Goal: Information Seeking & Learning: Learn about a topic

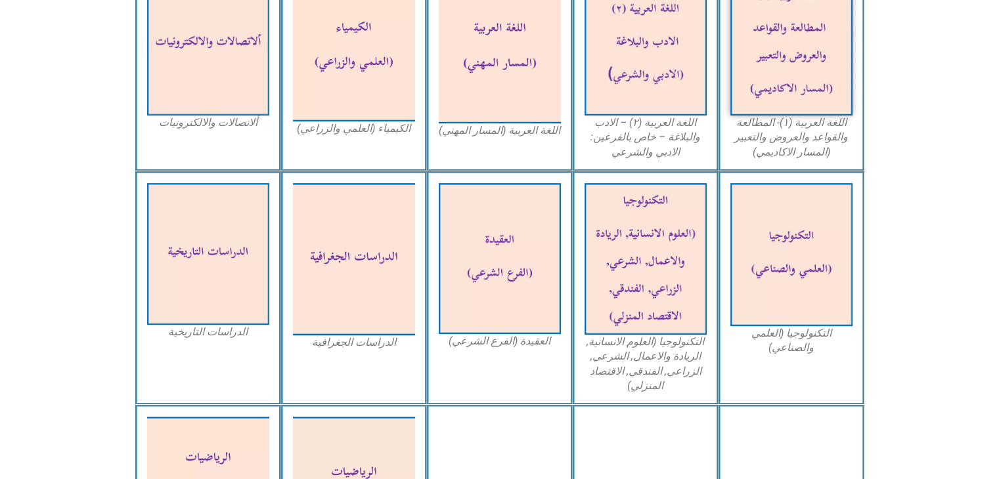
scroll to position [496, 0]
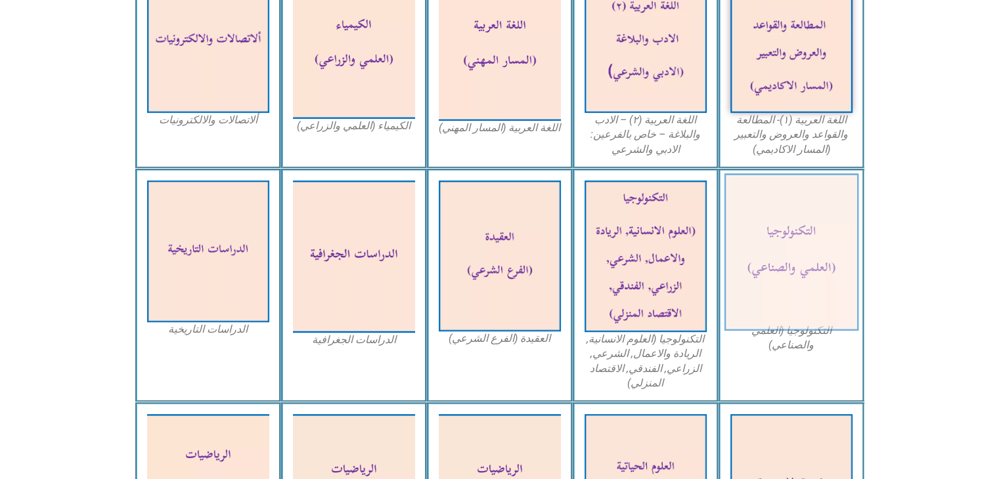
click at [792, 273] on img at bounding box center [790, 252] width 135 height 158
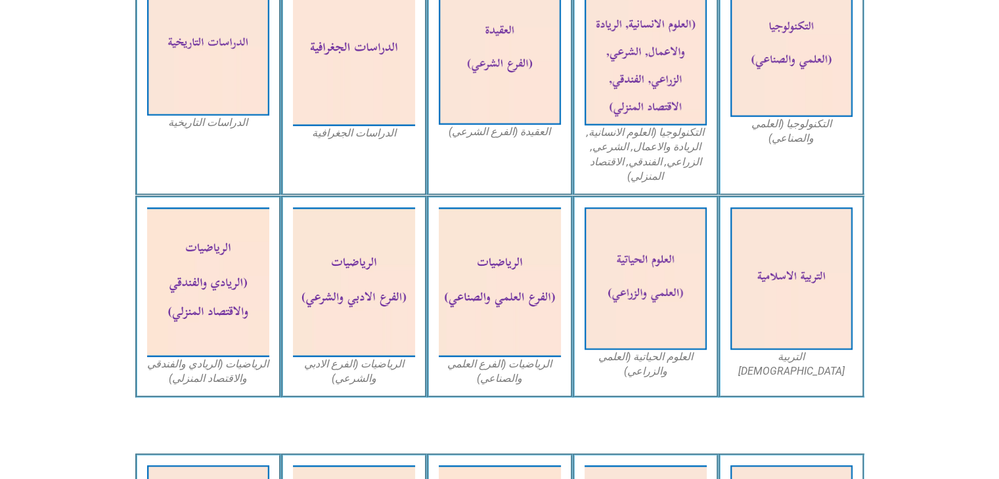
scroll to position [706, 0]
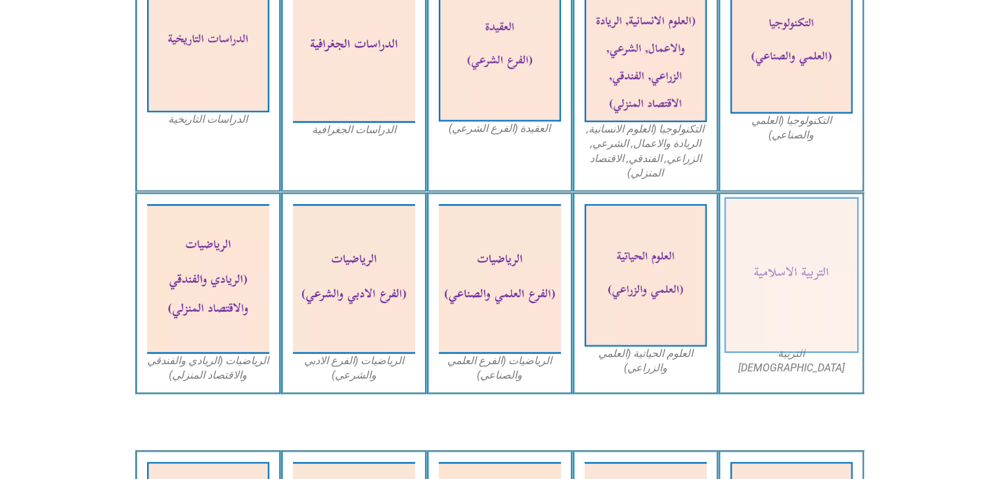
click at [819, 277] on img at bounding box center [790, 276] width 135 height 156
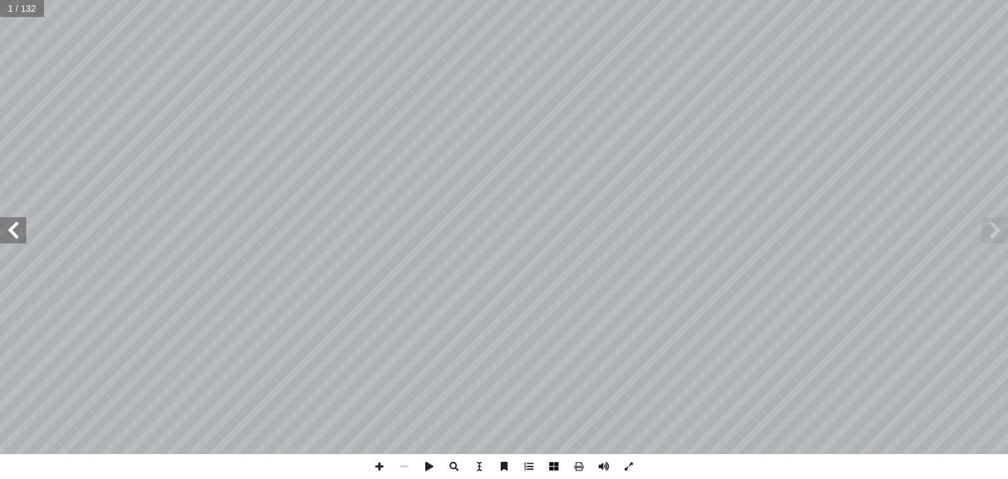
click at [552, 465] on span at bounding box center [554, 466] width 25 height 25
click at [16, 237] on span at bounding box center [13, 230] width 26 height 26
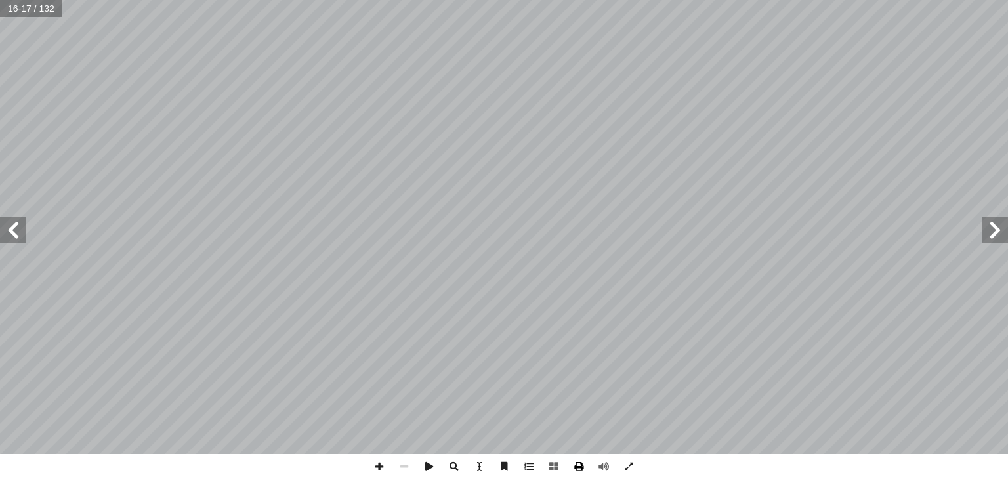
click at [579, 465] on span at bounding box center [579, 466] width 25 height 25
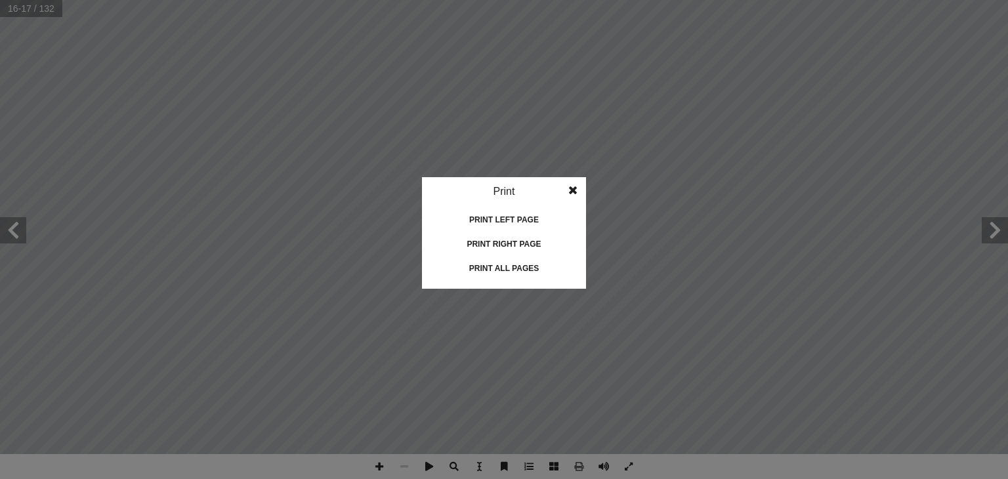
click at [572, 188] on span at bounding box center [573, 190] width 24 height 26
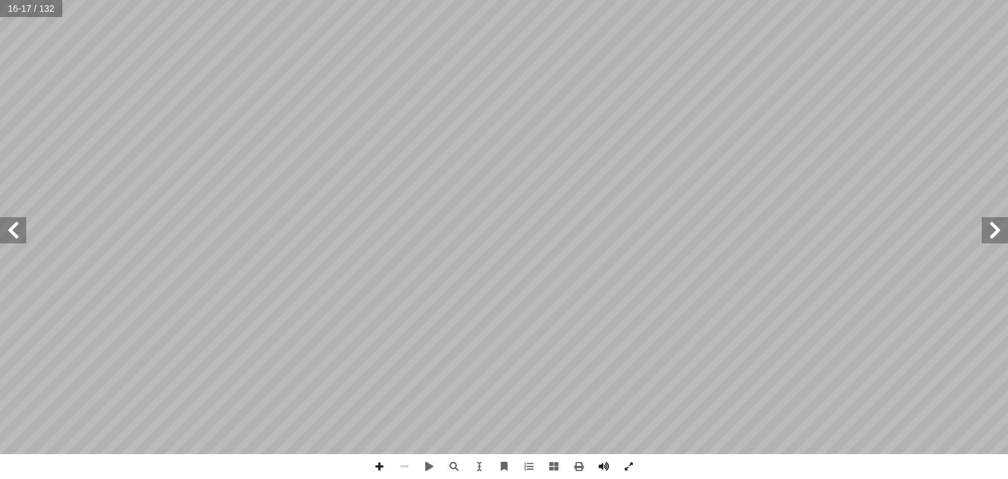
click at [998, 231] on span at bounding box center [995, 230] width 26 height 26
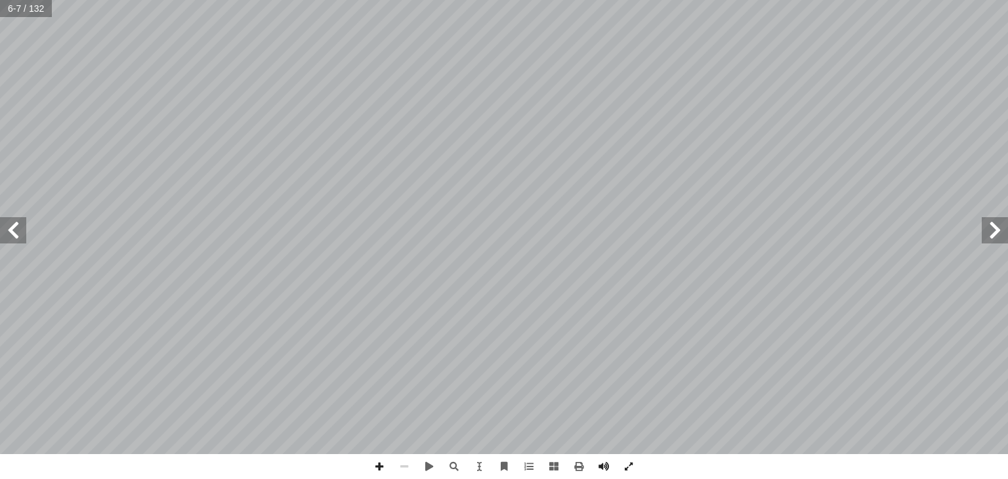
click at [9, 241] on span at bounding box center [13, 230] width 26 height 26
click at [574, 465] on span at bounding box center [579, 466] width 25 height 25
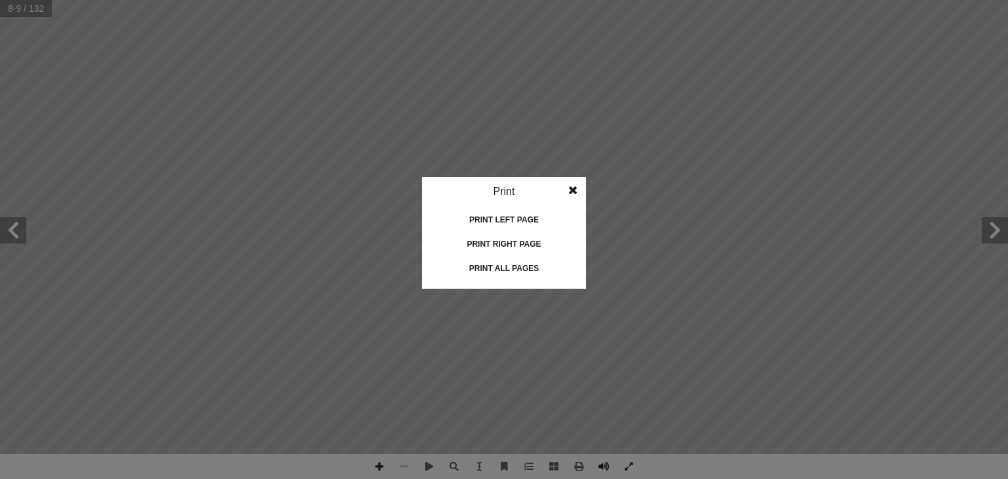
click at [525, 265] on div "Print all pages" at bounding box center [504, 268] width 131 height 21
click at [572, 188] on span at bounding box center [573, 190] width 24 height 26
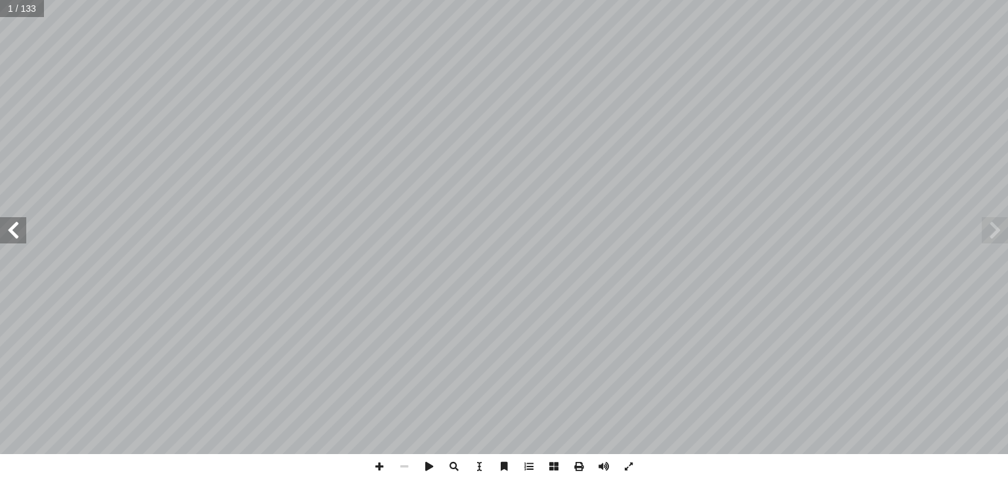
click at [16, 232] on span at bounding box center [13, 230] width 26 height 26
click at [12, 238] on span at bounding box center [13, 230] width 26 height 26
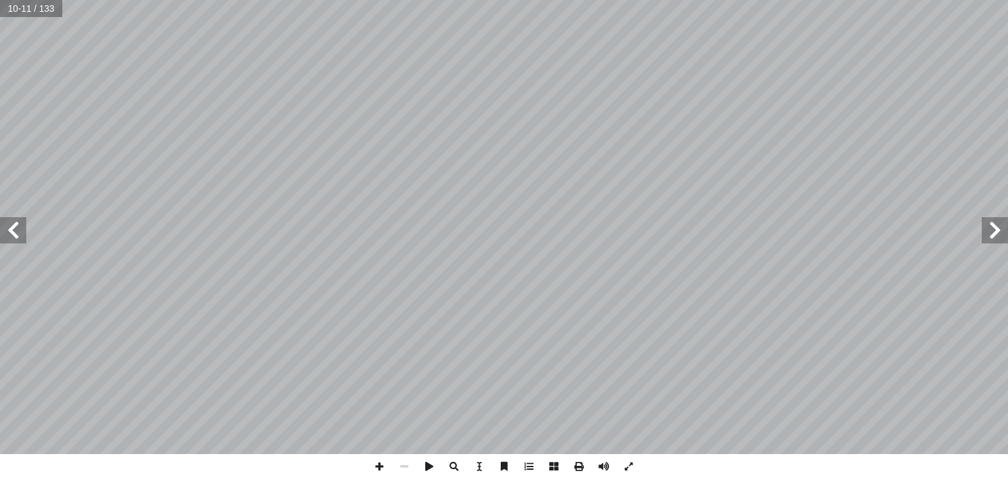
click at [995, 237] on span at bounding box center [995, 230] width 26 height 26
click at [18, 227] on span at bounding box center [13, 230] width 26 height 26
click at [991, 232] on span at bounding box center [995, 230] width 26 height 26
click at [20, 224] on span at bounding box center [13, 230] width 26 height 26
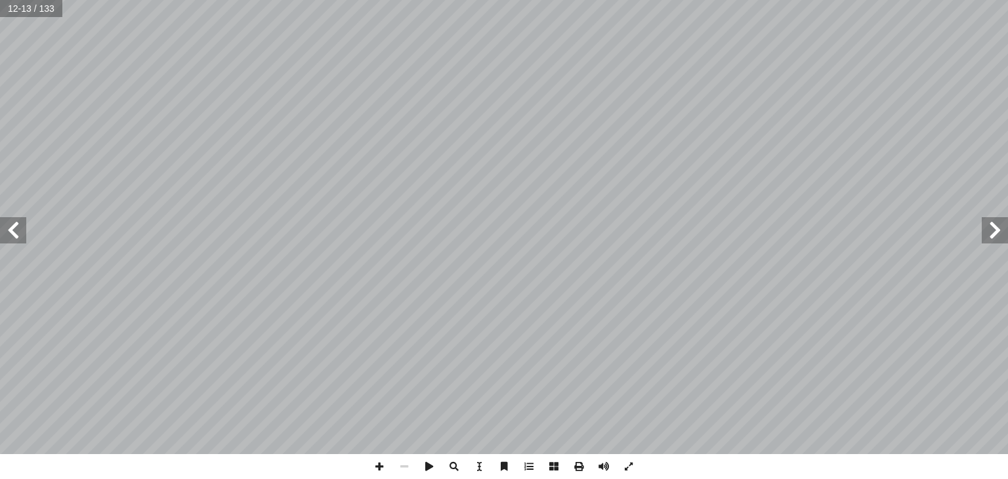
click at [20, 224] on span at bounding box center [13, 230] width 26 height 26
click at [987, 233] on span at bounding box center [995, 230] width 26 height 26
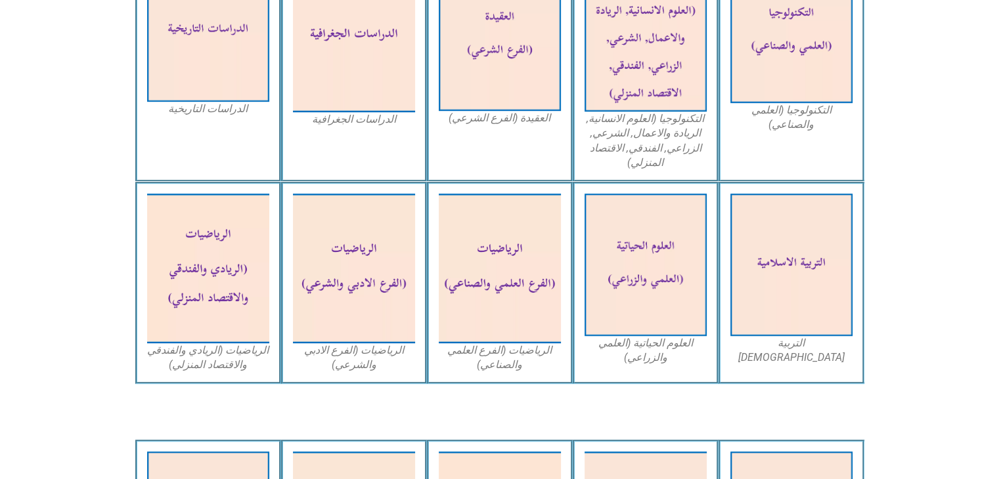
scroll to position [725, 0]
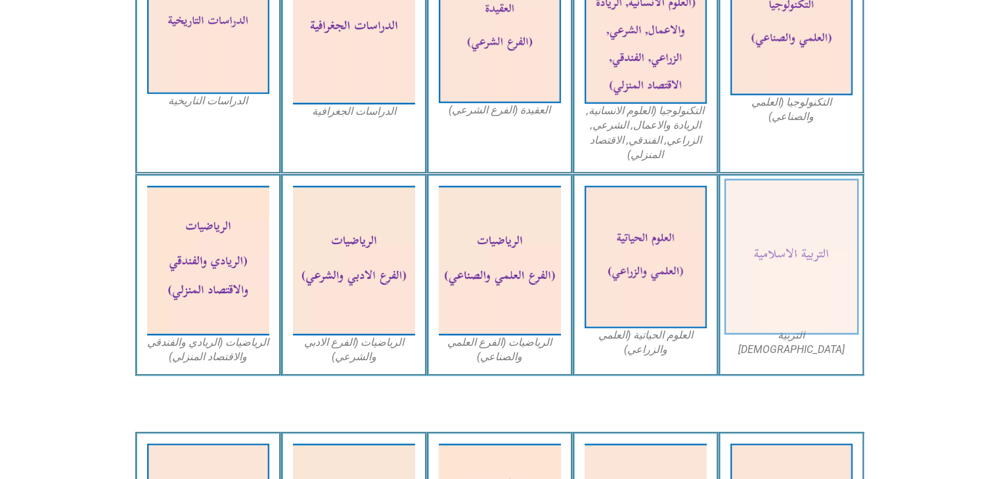
click at [801, 249] on img at bounding box center [790, 257] width 135 height 156
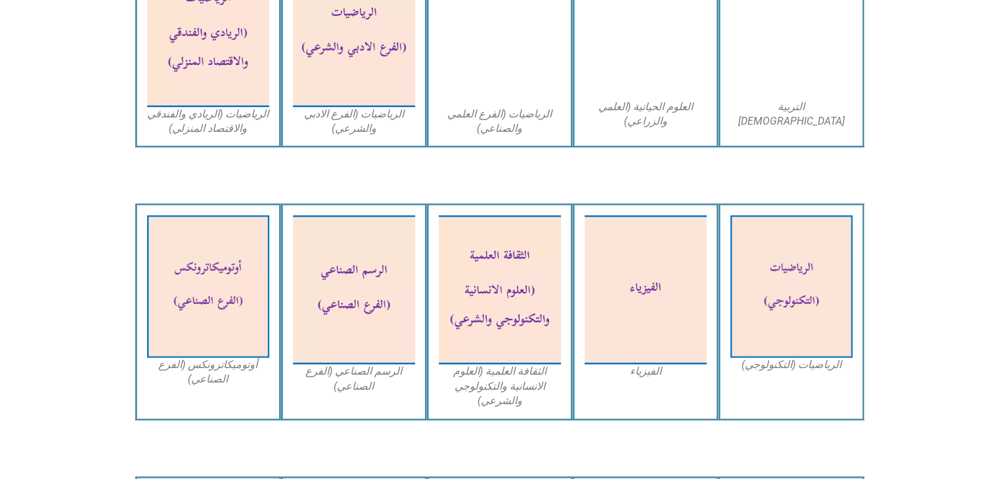
scroll to position [937, 0]
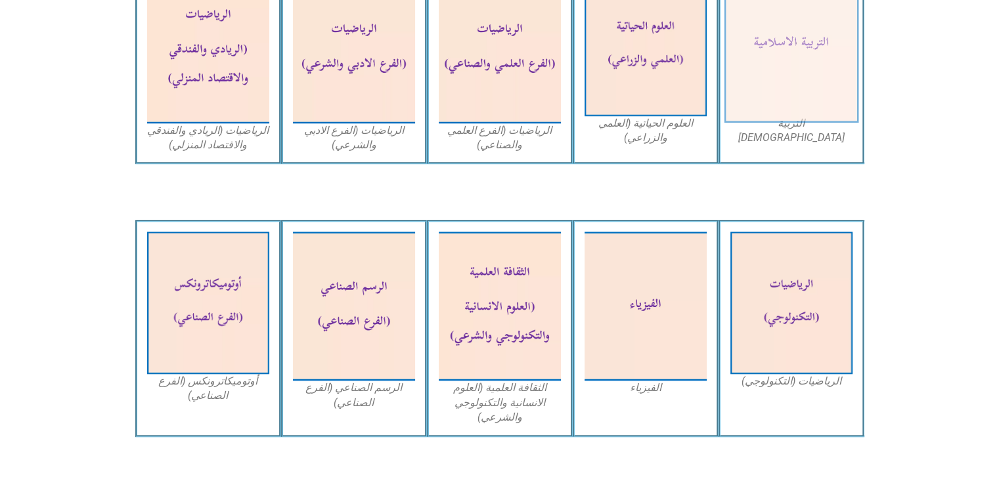
click at [831, 52] on img at bounding box center [790, 45] width 135 height 156
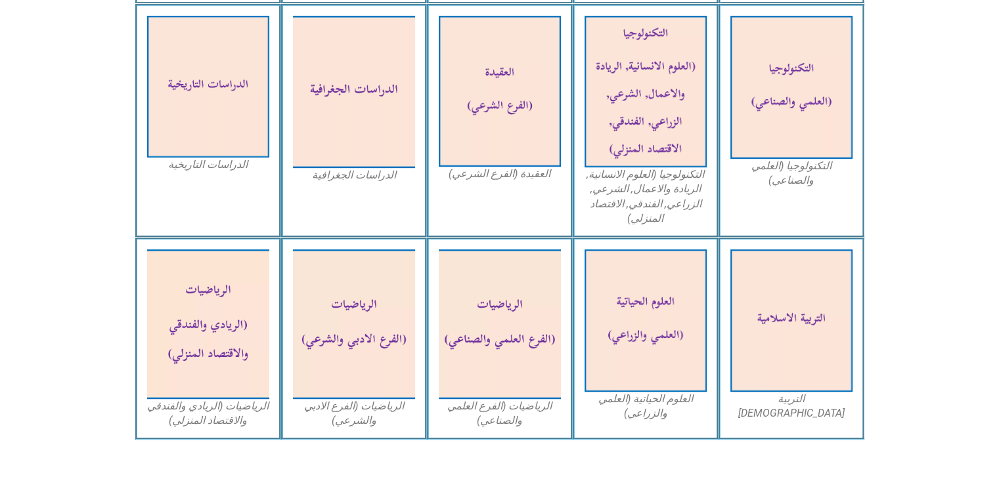
scroll to position [643, 0]
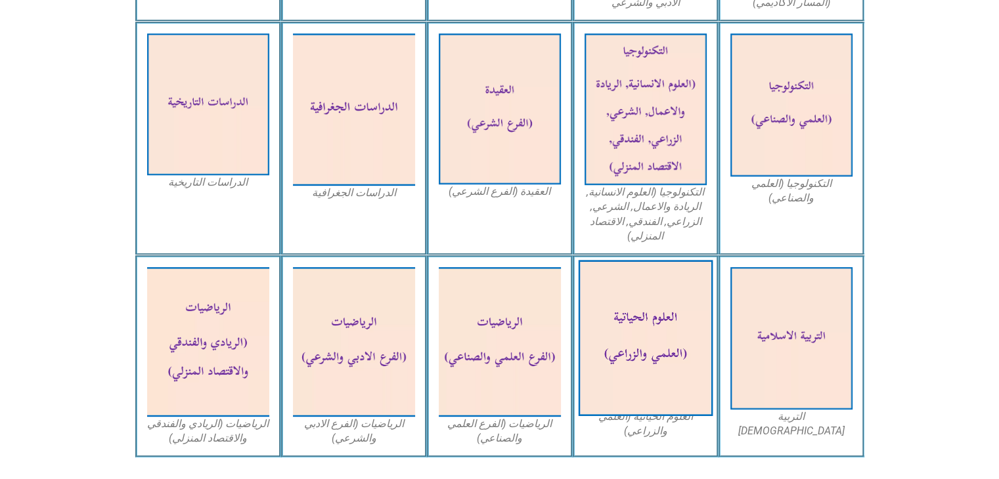
click at [651, 353] on img at bounding box center [645, 339] width 135 height 156
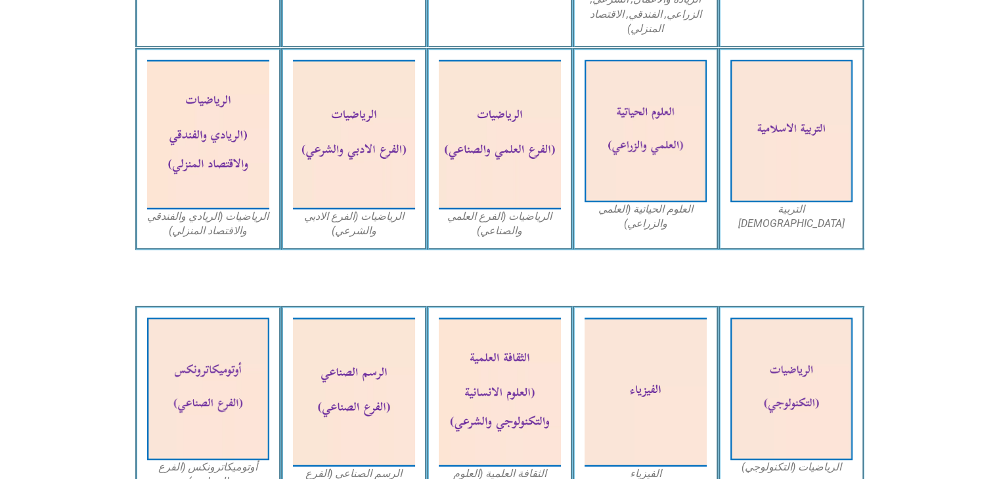
scroll to position [1048, 0]
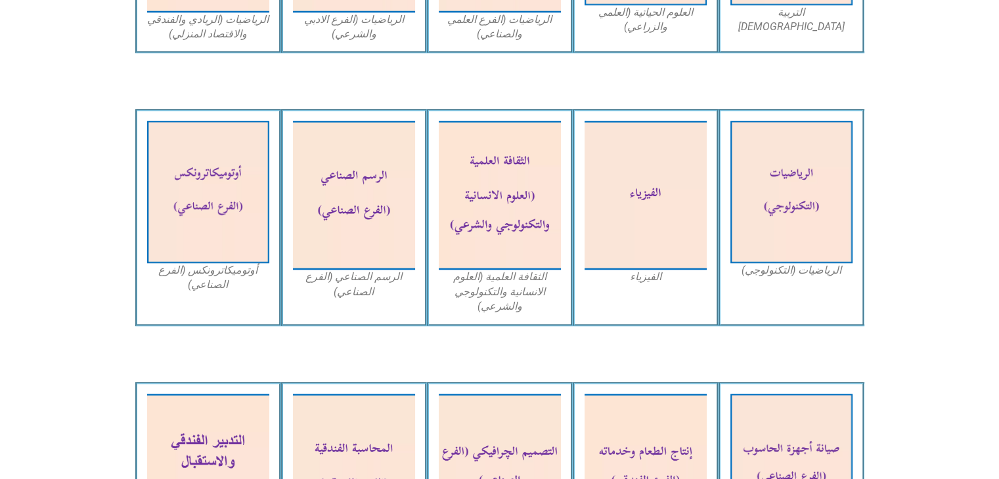
click at [425, 238] on div "الرسم الصناعي (الفرع الصناعي)" at bounding box center [354, 217] width 146 height 217
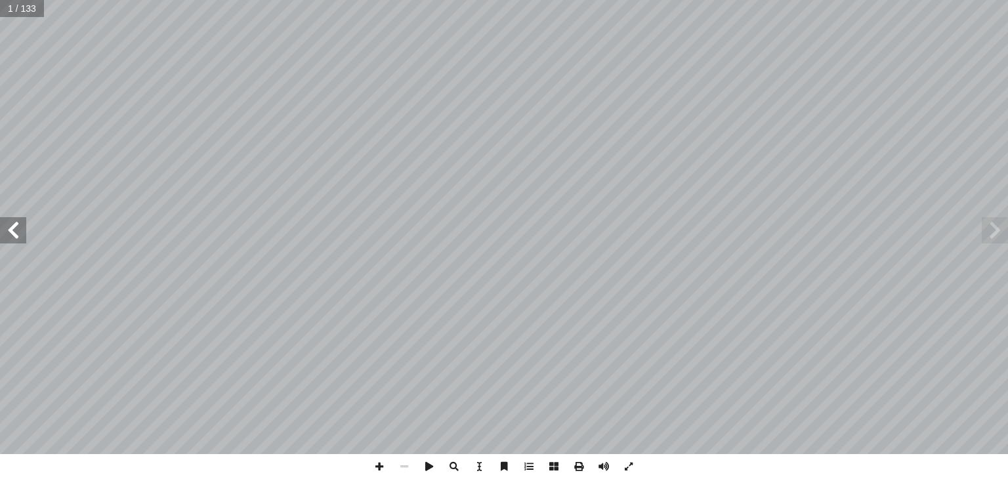
click at [11, 237] on span at bounding box center [13, 230] width 26 height 26
click at [580, 465] on span at bounding box center [579, 466] width 25 height 25
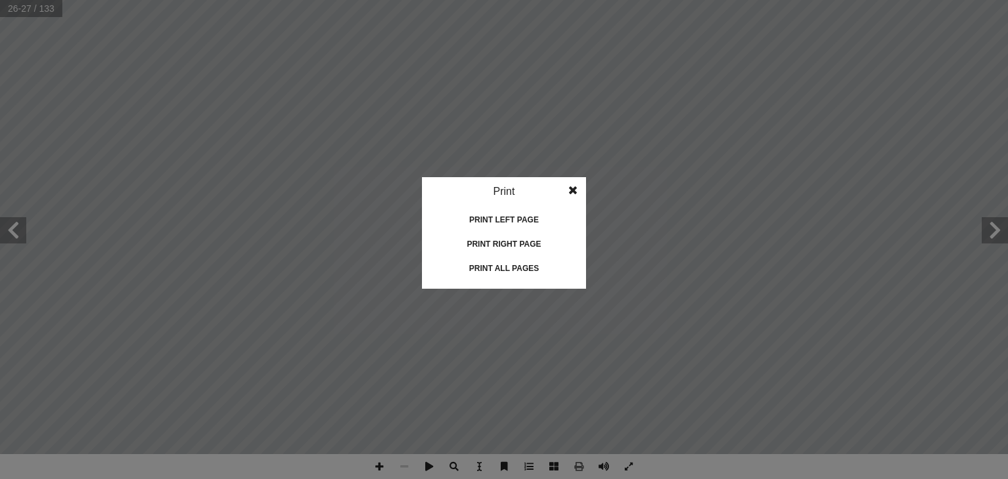
click at [499, 267] on div "Print all pages" at bounding box center [504, 268] width 131 height 21
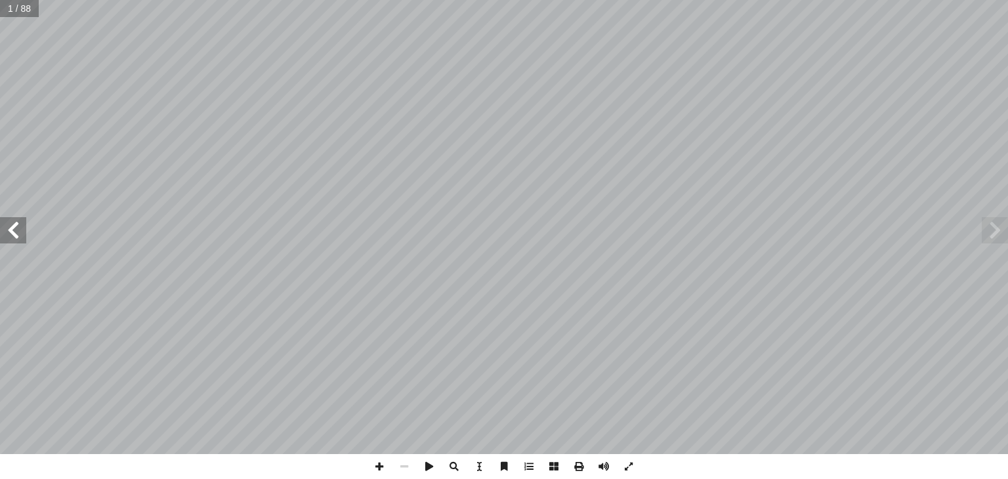
click at [14, 236] on span at bounding box center [13, 230] width 26 height 26
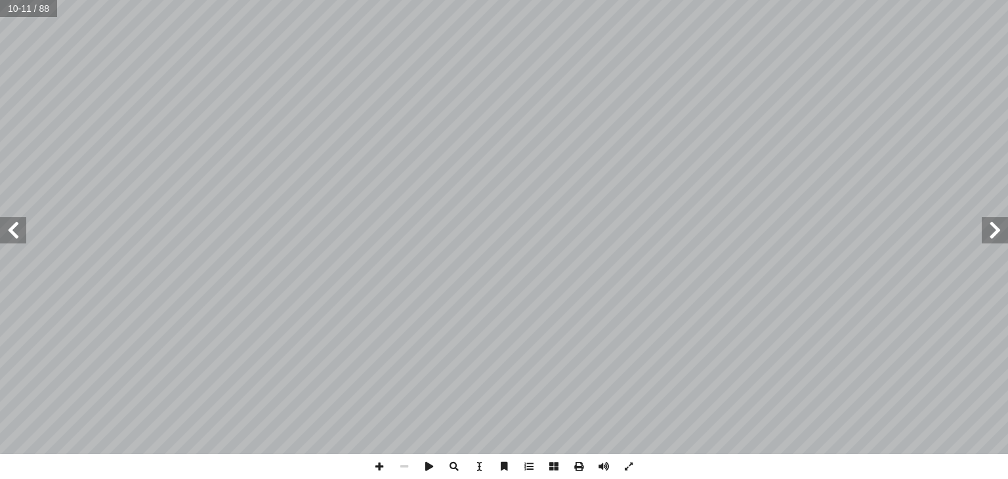
click at [14, 236] on span at bounding box center [13, 230] width 26 height 26
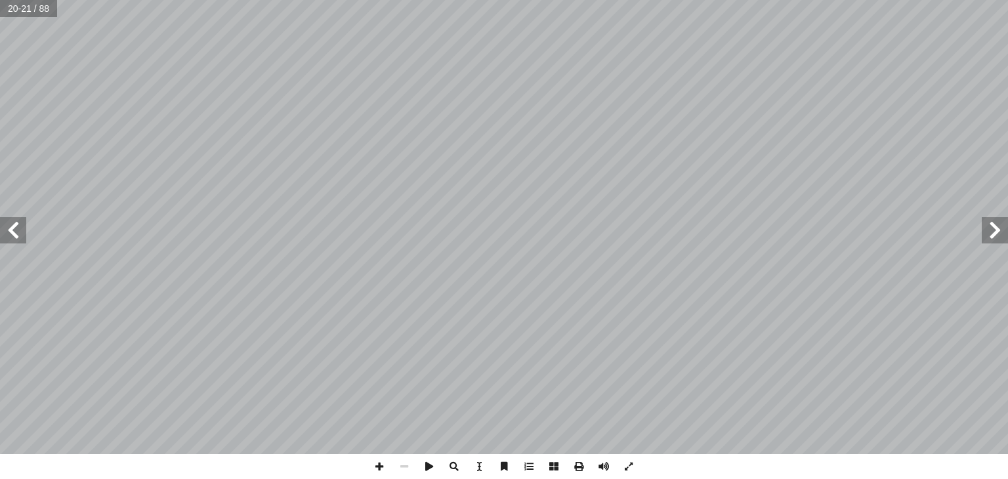
click at [14, 236] on span at bounding box center [13, 230] width 26 height 26
